Goal: Task Accomplishment & Management: Use online tool/utility

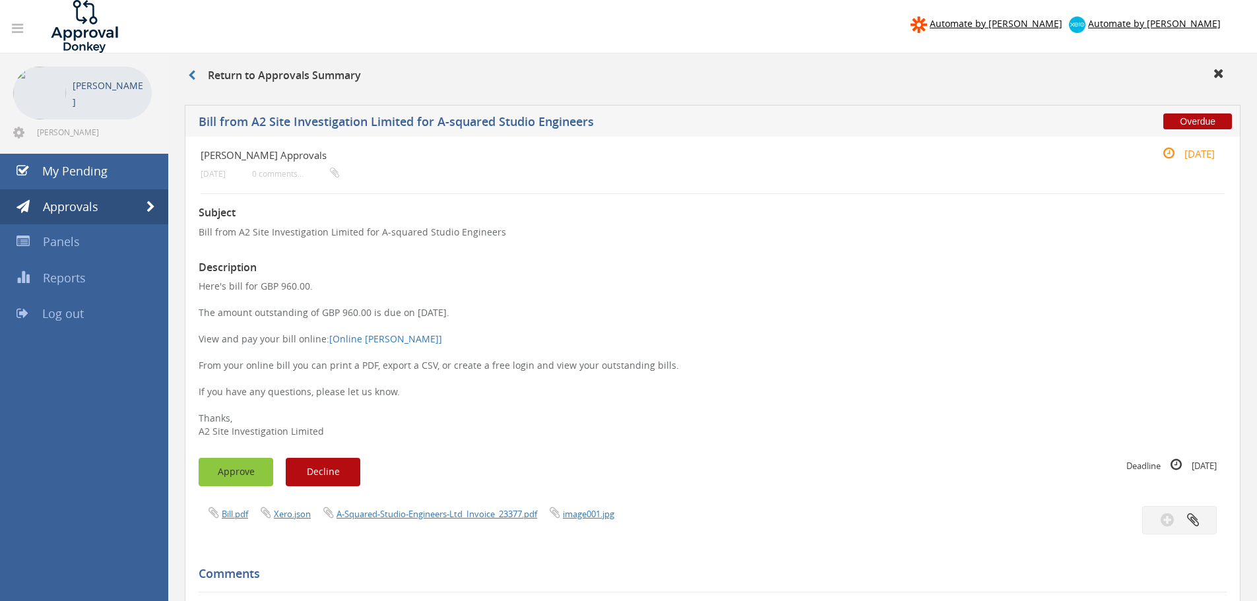
click at [249, 473] on button "Approve" at bounding box center [236, 472] width 75 height 28
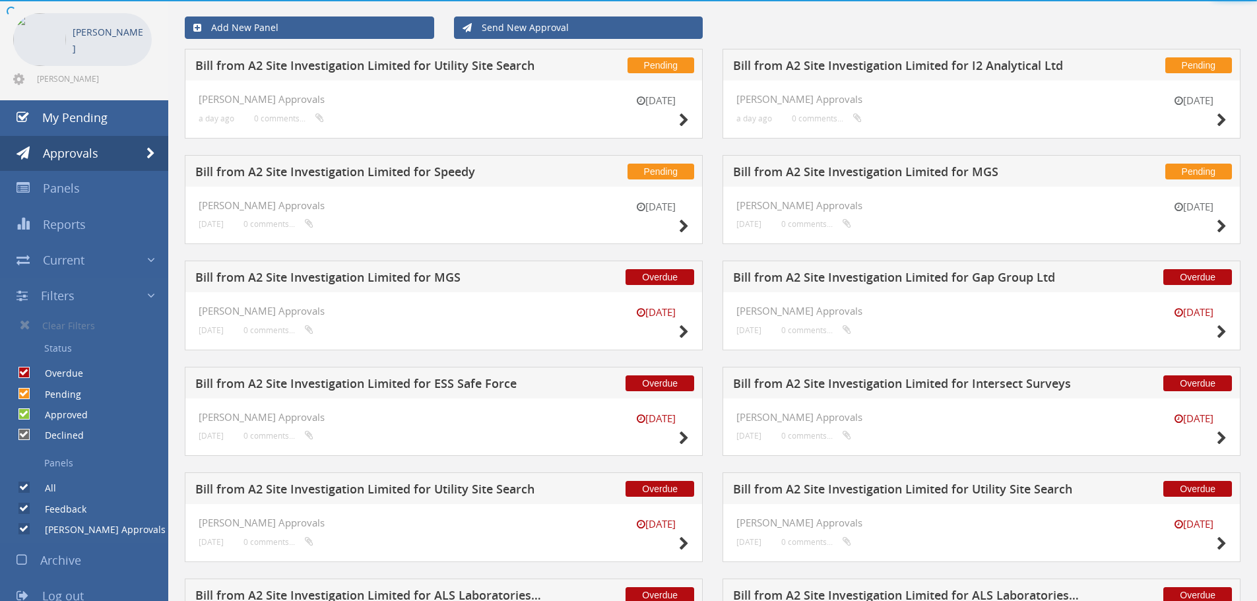
click at [25, 396] on input "Pending" at bounding box center [22, 393] width 9 height 9
checkbox input "false"
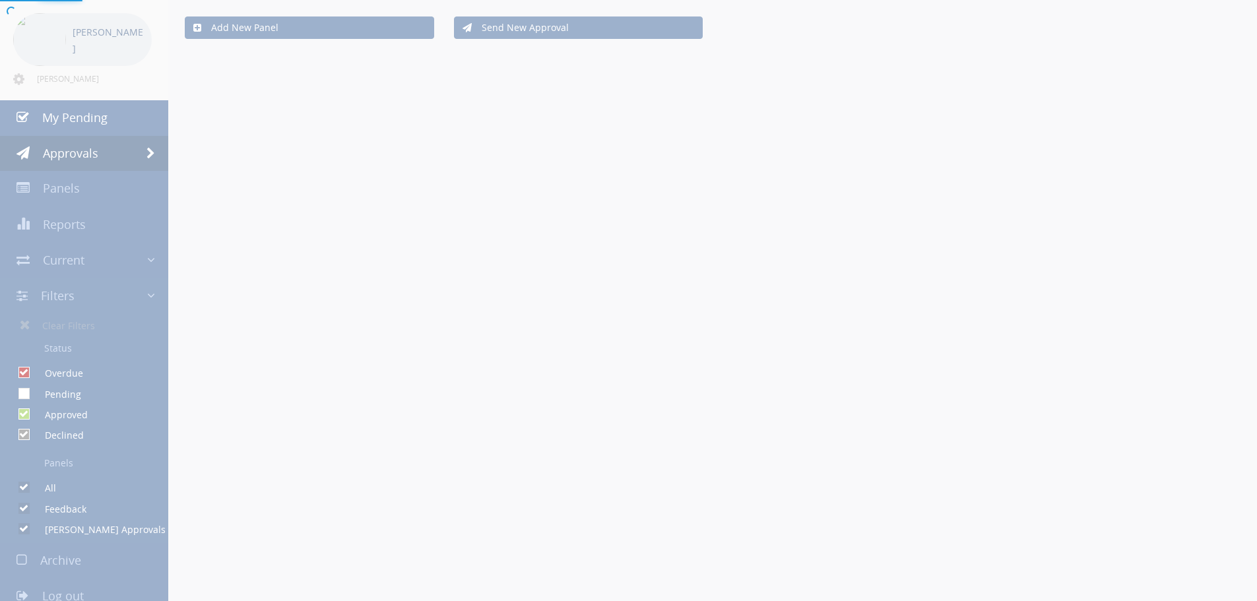
click at [23, 416] on div at bounding box center [628, 300] width 1257 height 601
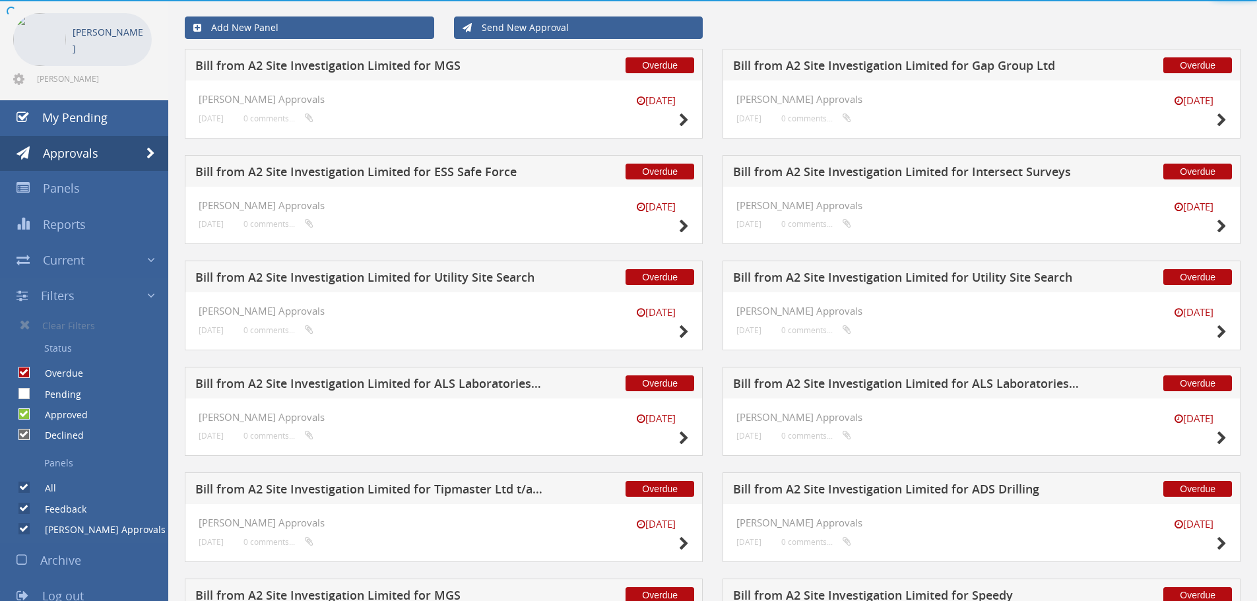
click at [24, 416] on input "Approved" at bounding box center [22, 414] width 9 height 9
checkbox input "false"
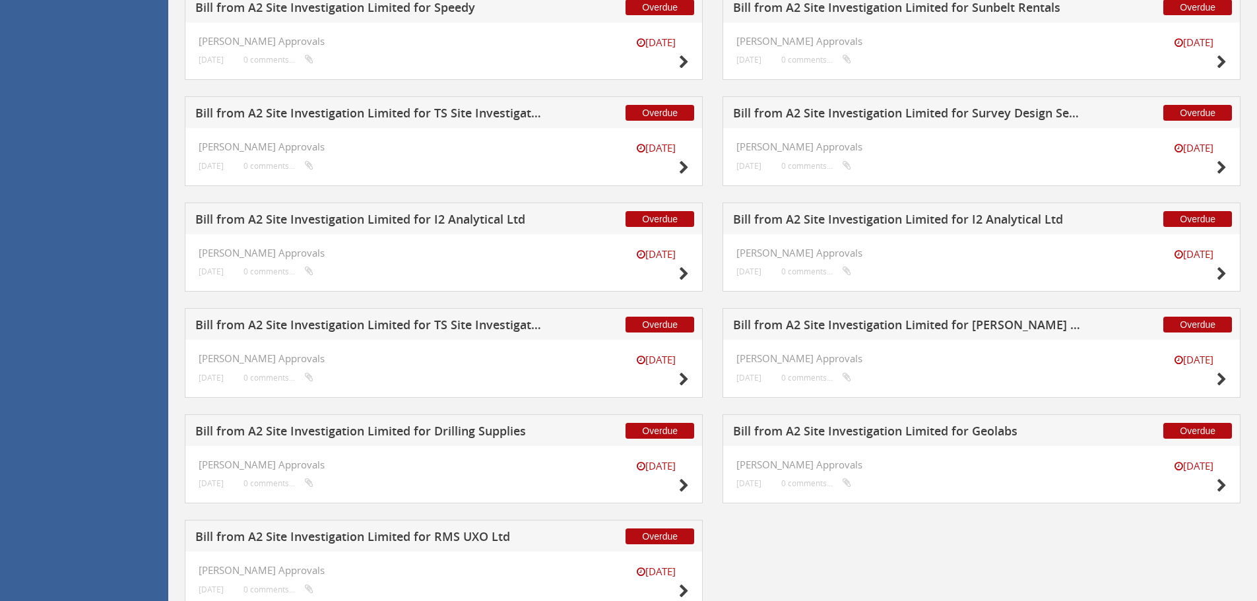
scroll to position [905, 0]
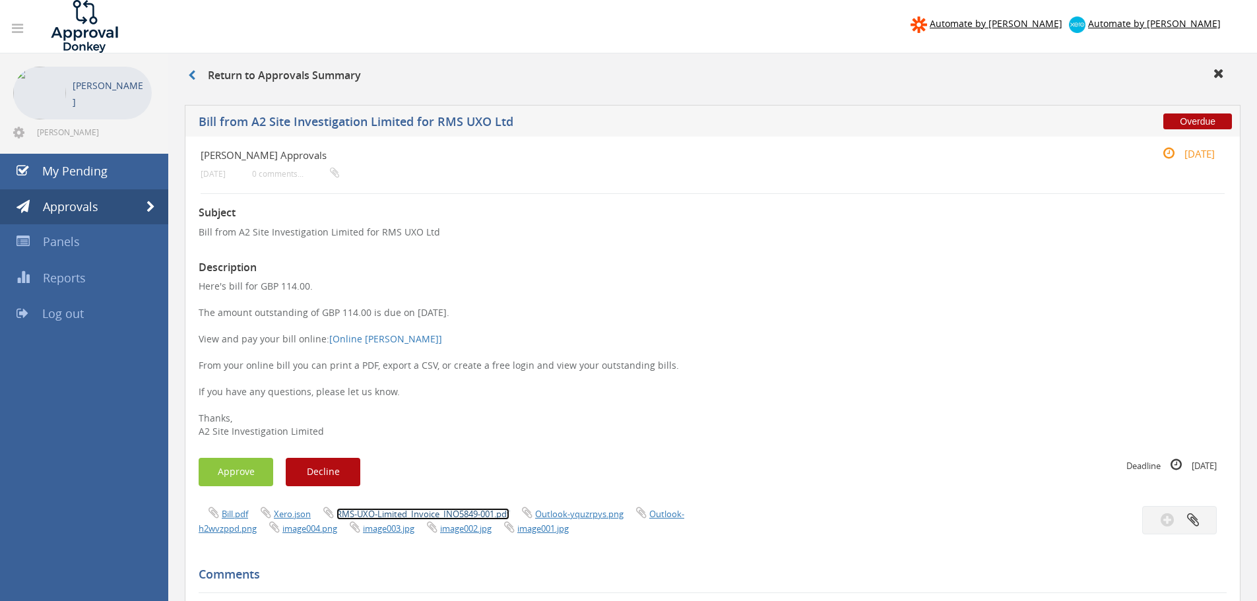
click at [403, 511] on link "RMS-UXO-Limited_Invoice_INO5849-001.pdf" at bounding box center [423, 514] width 173 height 12
click at [251, 473] on button "Approve" at bounding box center [236, 472] width 75 height 28
click at [419, 507] on div "Bill.pdf Xero.json 41730 A2 Site Investigation (1223) - New Cross Road (GEO_429…" at bounding box center [451, 513] width 524 height 15
click at [420, 515] on link "41730 A2 Site Investigation (1223) - New Cross Road (GEO_42918).pdf" at bounding box center [480, 514] width 286 height 12
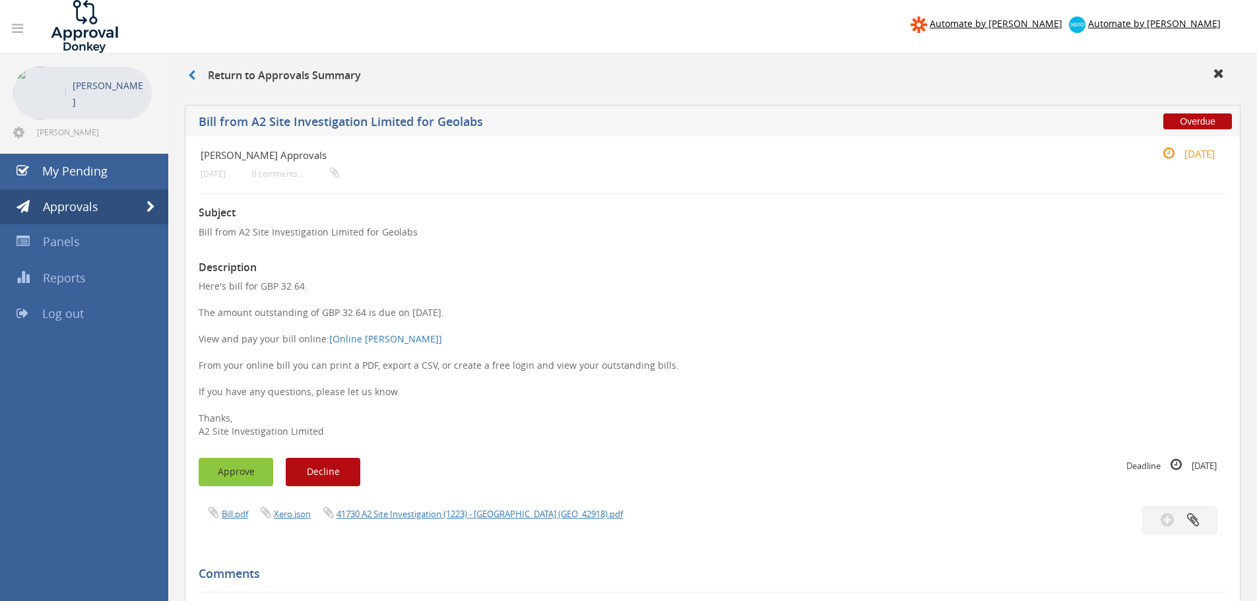
click at [249, 470] on button "Approve" at bounding box center [236, 472] width 75 height 28
click at [395, 520] on link "Invoice - SIAE02688.pdf" at bounding box center [382, 514] width 90 height 12
